Goal: Check status: Check status

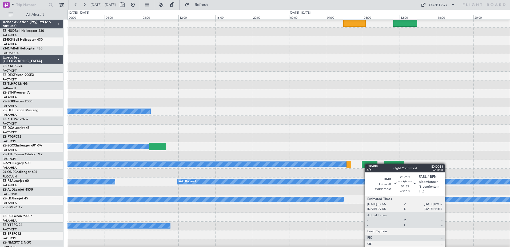
scroll to position [107, 0]
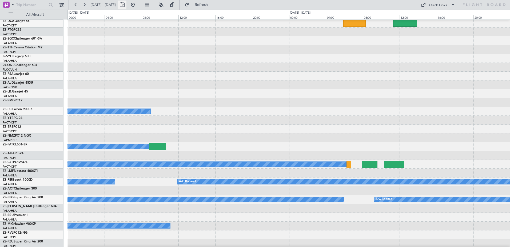
click at [126, 5] on button at bounding box center [122, 5] width 9 height 9
select select "10"
select select "2025"
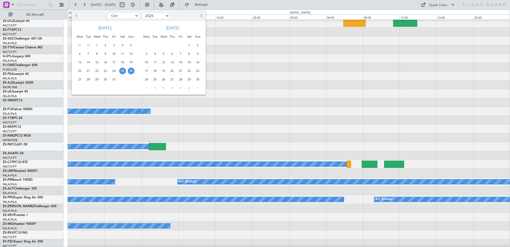
click at [76, 15] on span "Previous month" at bounding box center [77, 15] width 3 height 3
select select "9"
click at [105, 72] on span "25" at bounding box center [105, 70] width 7 height 7
click at [115, 73] on span "26" at bounding box center [114, 70] width 7 height 7
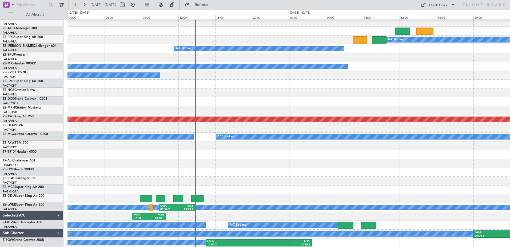
scroll to position [310, 0]
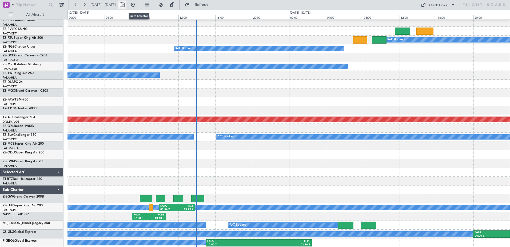
click at [126, 8] on button at bounding box center [122, 5] width 9 height 9
select select "9"
select select "2025"
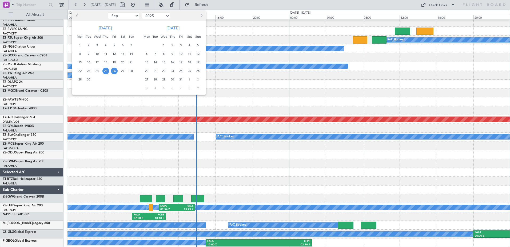
click at [180, 80] on span "31" at bounding box center [181, 79] width 7 height 7
click at [198, 80] on span "2" at bounding box center [198, 79] width 7 height 7
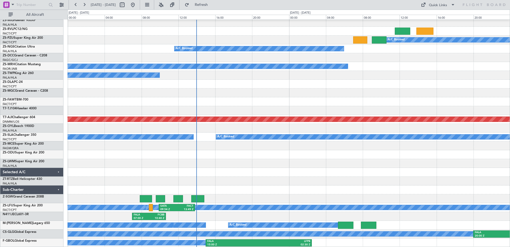
select select "10"
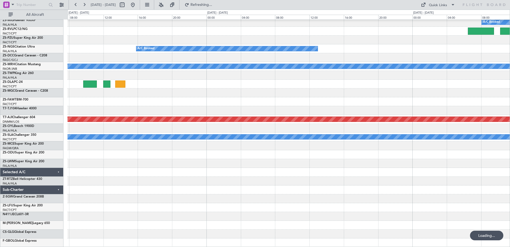
scroll to position [248, 0]
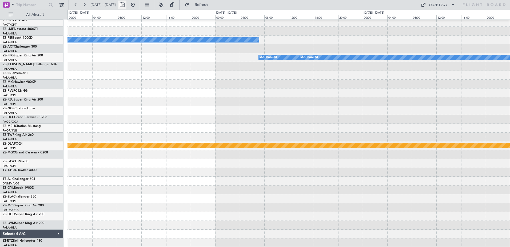
click at [126, 5] on button at bounding box center [122, 5] width 9 height 9
select select "10"
select select "2025"
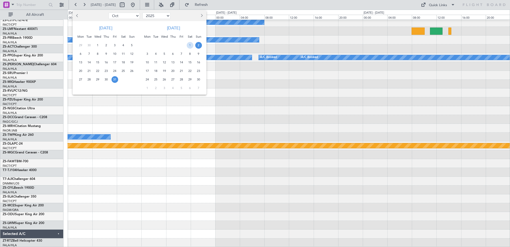
click at [61, 5] on div at bounding box center [255, 123] width 510 height 247
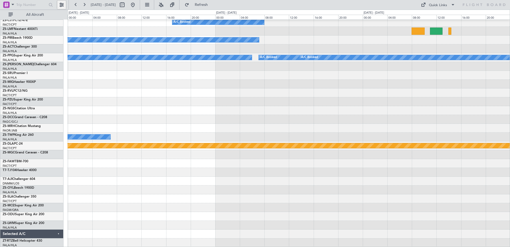
click at [61, 6] on button at bounding box center [61, 5] width 9 height 9
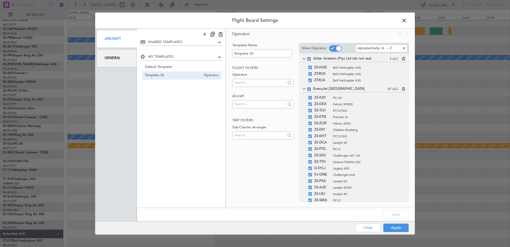
click at [116, 58] on div "General" at bounding box center [117, 58] width 40 height 18
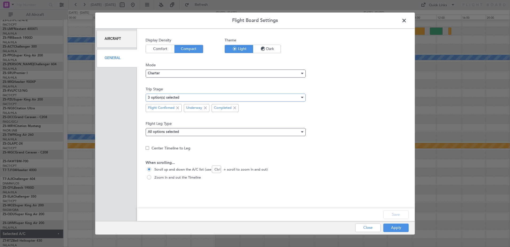
click at [190, 95] on div "3 option(s) selected" at bounding box center [224, 97] width 152 height 8
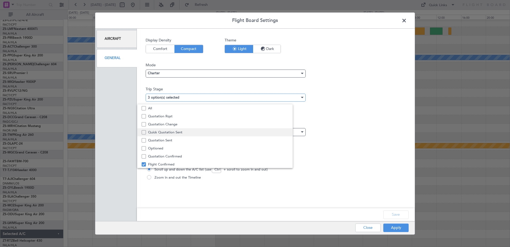
scroll to position [17, 0]
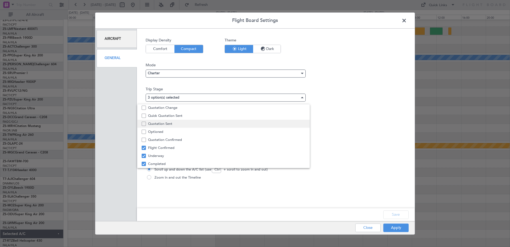
click at [173, 124] on span "Quotation Sent" at bounding box center [226, 124] width 157 height 8
click at [393, 229] on div at bounding box center [255, 123] width 510 height 247
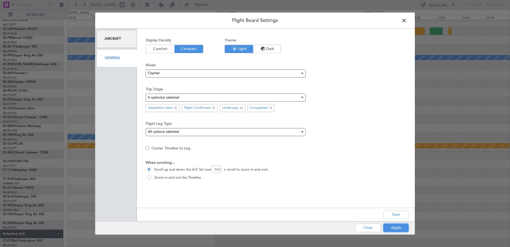
click at [393, 229] on button "Apply" at bounding box center [395, 227] width 25 height 9
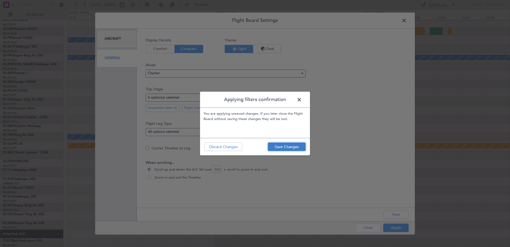
click at [291, 146] on button "Save Changes" at bounding box center [287, 146] width 38 height 9
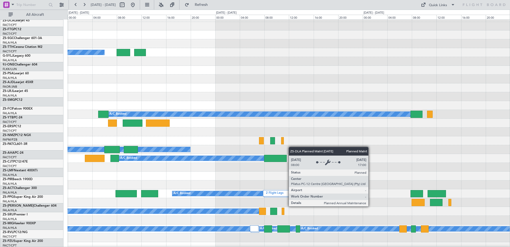
scroll to position [62, 0]
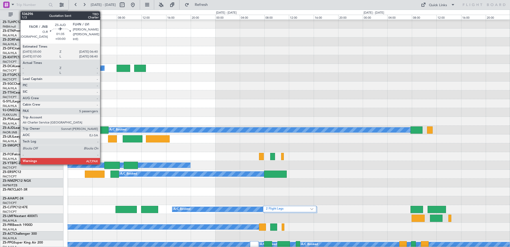
click at [102, 128] on div at bounding box center [103, 129] width 10 height 7
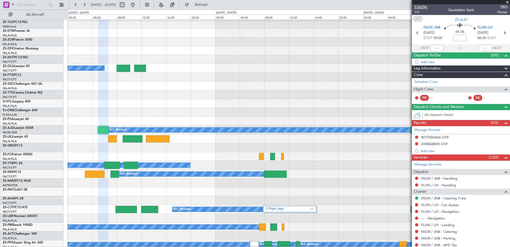
click at [421, 7] on span "536296" at bounding box center [421, 7] width 13 height 6
